Goal: Information Seeking & Learning: Learn about a topic

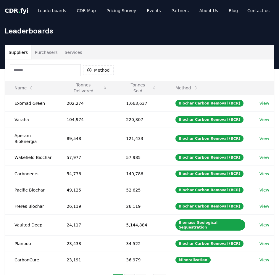
click at [37, 54] on button "Purchasers" at bounding box center [46, 52] width 30 height 14
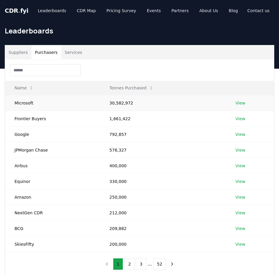
click at [244, 102] on link "View" at bounding box center [241, 103] width 10 height 6
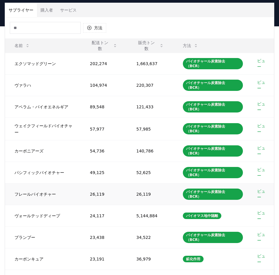
scroll to position [89, 0]
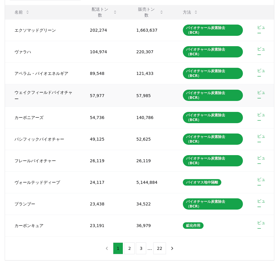
click at [263, 90] on font "ビュー" at bounding box center [261, 95] width 8 height 11
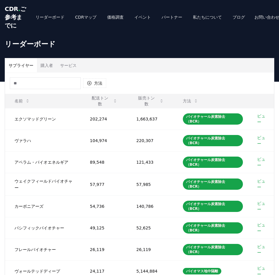
click at [41, 68] on font "購入者" at bounding box center [47, 65] width 12 height 5
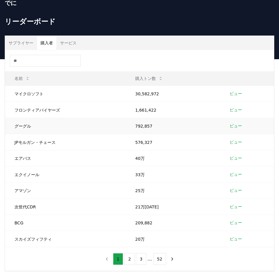
scroll to position [30, 0]
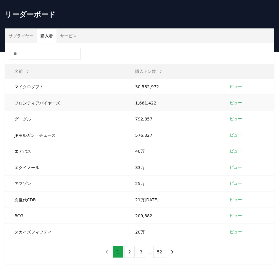
click at [234, 105] on font "ビュー" at bounding box center [236, 102] width 12 height 5
click at [237, 121] on font "ビュー" at bounding box center [236, 118] width 12 height 5
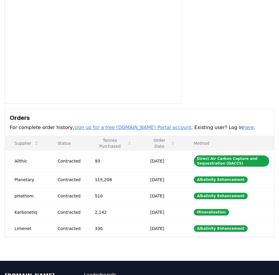
scroll to position [89, 0]
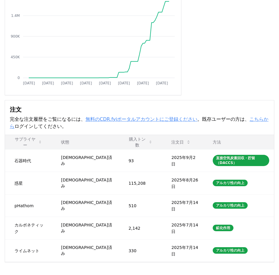
click at [217, 128] on font "こちらから" at bounding box center [139, 122] width 259 height 13
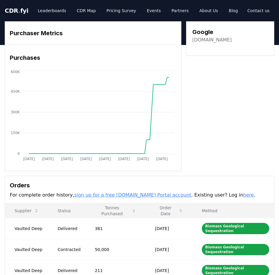
click at [109, 196] on link "sign up for a free [DOMAIN_NAME] Portal account" at bounding box center [132, 195] width 117 height 6
